Goal: Find specific page/section: Find specific page/section

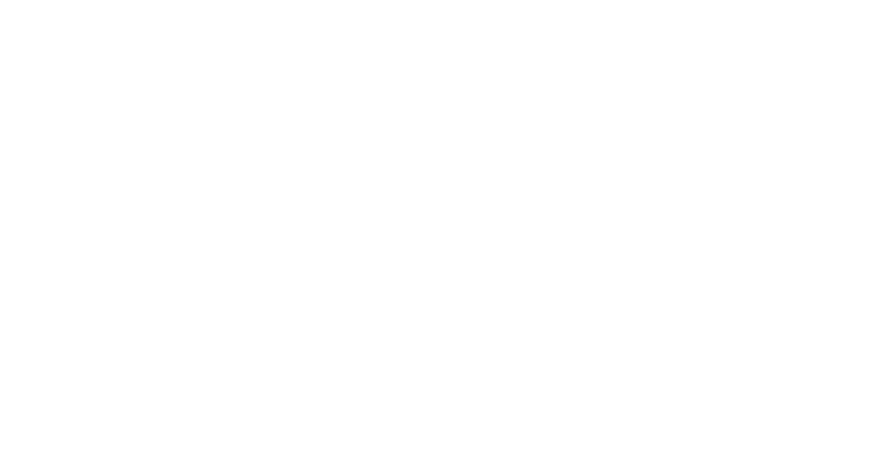
select select "Song"
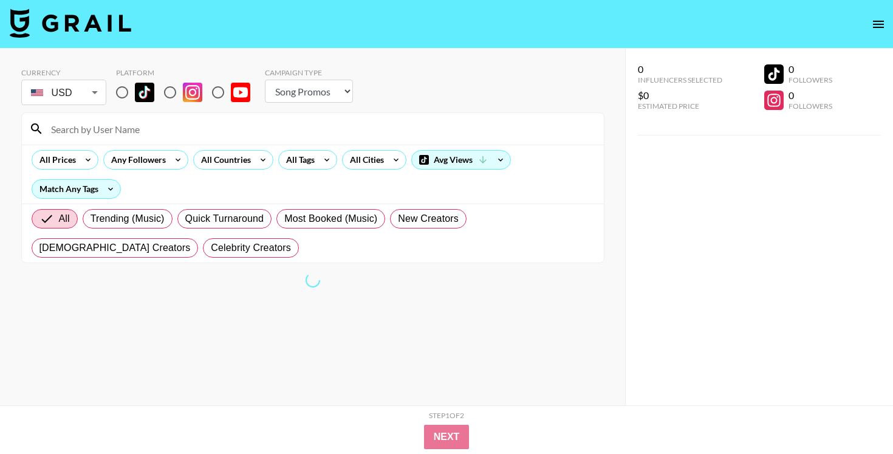
click at [278, 123] on input at bounding box center [320, 128] width 553 height 19
type input "naarjesse"
click at [122, 96] on input "radio" at bounding box center [122, 93] width 26 height 26
radio input "true"
click at [183, 92] on img at bounding box center [192, 92] width 19 height 19
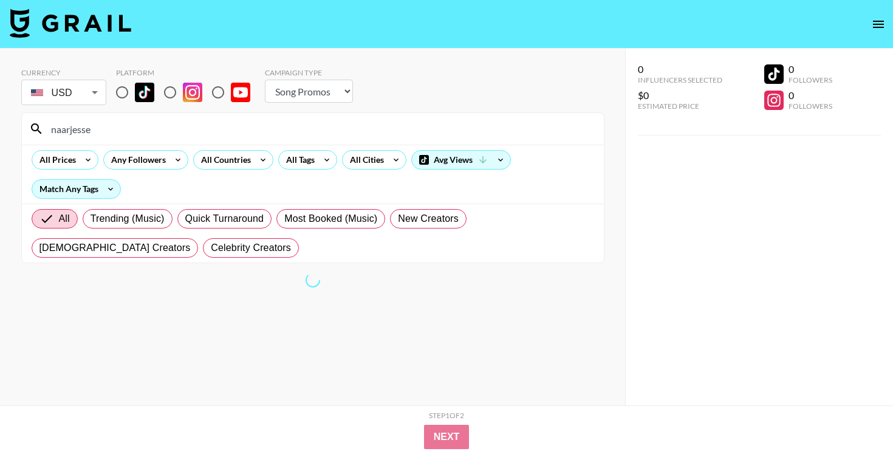
click at [183, 92] on input "radio" at bounding box center [170, 93] width 26 height 26
radio input "true"
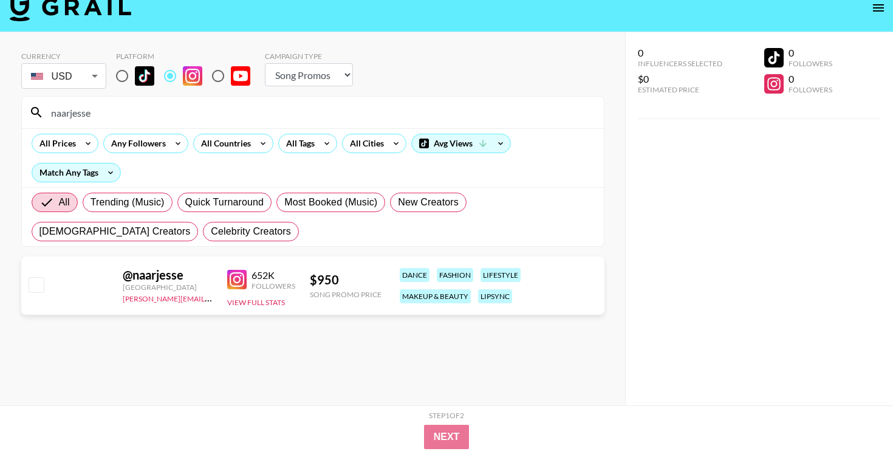
scroll to position [17, 0]
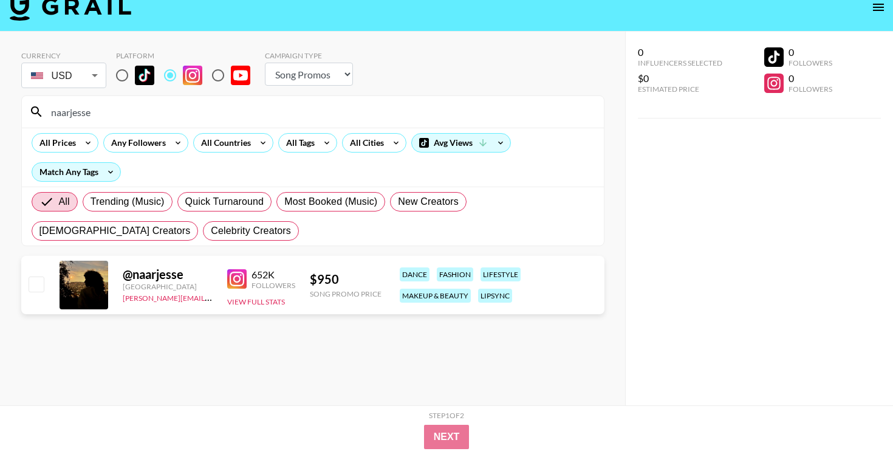
click at [123, 74] on input "radio" at bounding box center [122, 76] width 26 height 26
radio input "true"
click at [176, 77] on input "radio" at bounding box center [170, 76] width 26 height 26
radio input "true"
